Goal: Information Seeking & Learning: Learn about a topic

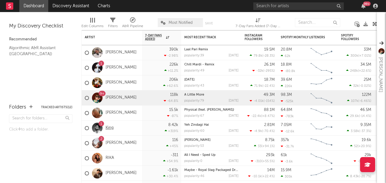
click at [109, 126] on link "King" at bounding box center [110, 127] width 8 height 5
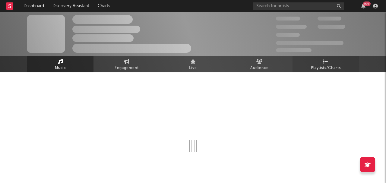
click at [327, 65] on span "Playlists/Charts" at bounding box center [326, 68] width 30 height 7
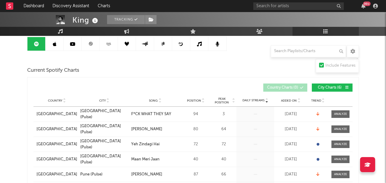
scroll to position [53, 0]
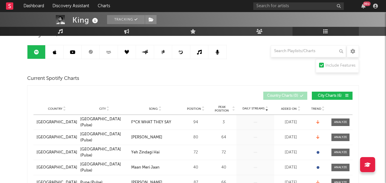
click at [89, 55] on link at bounding box center [91, 52] width 18 height 14
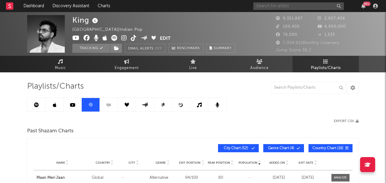
click at [302, 6] on input "text" at bounding box center [298, 6] width 90 height 8
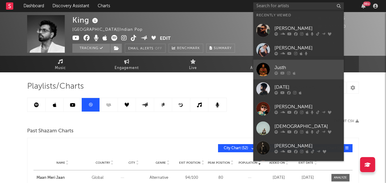
click at [289, 78] on link "Justh" at bounding box center [298, 70] width 90 height 20
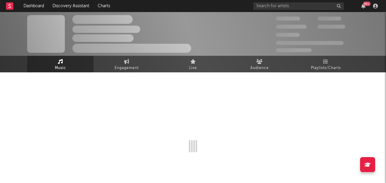
select select "6m"
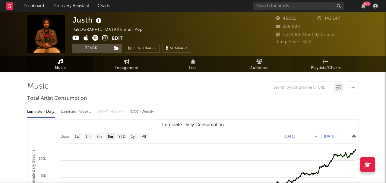
click at [327, 66] on span "Playlists/Charts" at bounding box center [326, 68] width 30 height 7
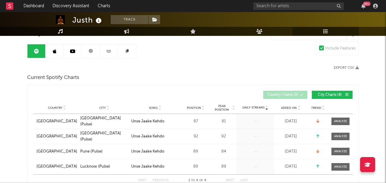
scroll to position [20, 0]
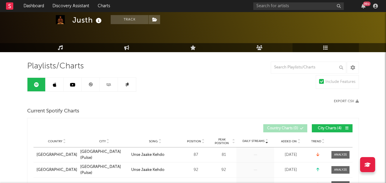
click at [93, 81] on link at bounding box center [91, 85] width 18 height 14
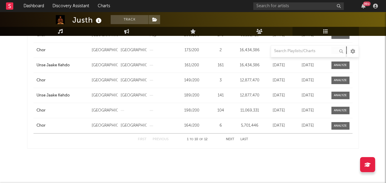
scroll to position [190, 0]
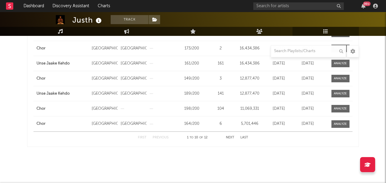
click at [232, 138] on button "Next" at bounding box center [230, 137] width 8 height 3
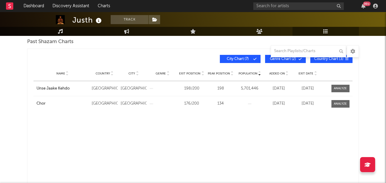
scroll to position [0, 0]
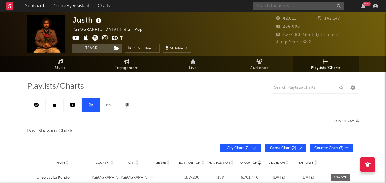
click at [289, 9] on input "text" at bounding box center [298, 6] width 90 height 8
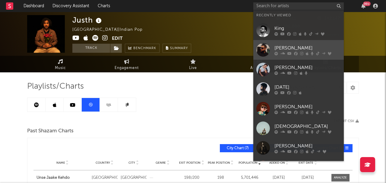
click at [286, 55] on link "[PERSON_NAME]" at bounding box center [298, 50] width 90 height 20
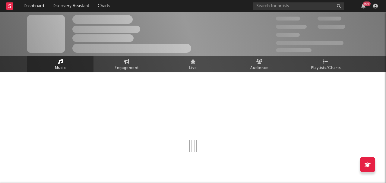
select select "6m"
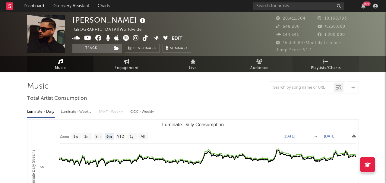
click at [317, 71] on span "Playlists/Charts" at bounding box center [326, 68] width 30 height 7
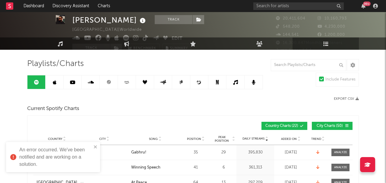
scroll to position [59, 0]
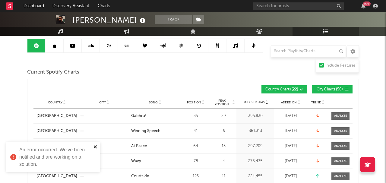
click at [94, 145] on icon "close" at bounding box center [95, 146] width 4 height 5
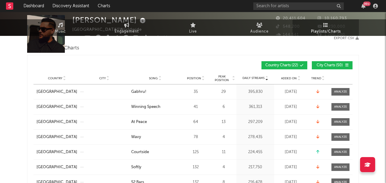
scroll to position [0, 0]
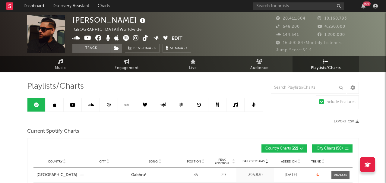
click at [113, 111] on link at bounding box center [109, 105] width 18 height 14
